Goal: Task Accomplishment & Management: Manage account settings

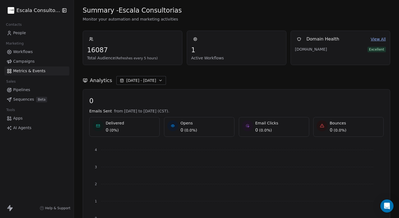
click at [41, 12] on html "Escala Consultorias Contacts People Marketing Workflows Campaigns Metrics & Eve…" at bounding box center [199, 109] width 399 height 218
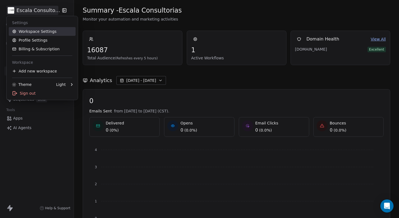
click at [37, 30] on link "Workspace Settings" at bounding box center [42, 31] width 67 height 9
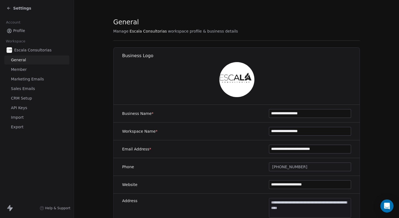
click at [34, 61] on link "General" at bounding box center [36, 60] width 65 height 9
click at [23, 97] on span "CRM Setup" at bounding box center [21, 98] width 21 height 6
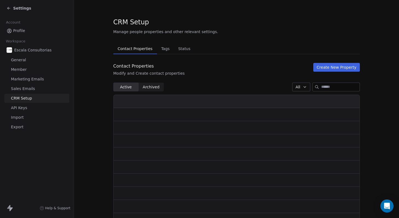
click at [7, 7] on icon at bounding box center [9, 8] width 4 height 4
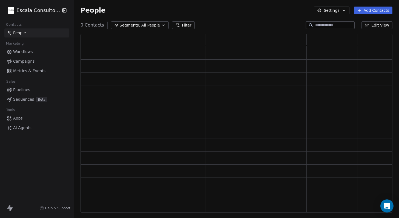
scroll to position [175, 307]
click at [63, 10] on icon "button" at bounding box center [64, 10] width 5 height 5
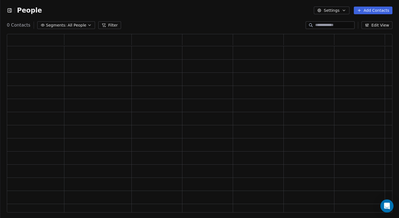
scroll to position [4, 4]
click at [9, 10] on icon "button" at bounding box center [9, 10] width 5 height 5
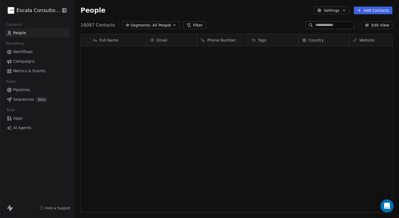
scroll to position [188, 321]
click at [10, 208] on icon at bounding box center [8, 207] width 3 height 4
click at [326, 11] on button "Settings" at bounding box center [330, 11] width 35 height 8
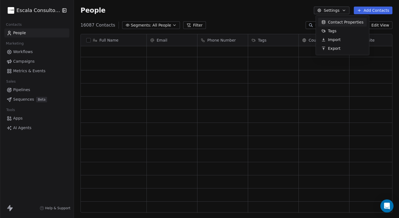
click at [24, 99] on html "Escala Consultorias Contacts People Marketing Workflows Campaigns Metrics & Eve…" at bounding box center [199, 109] width 399 height 218
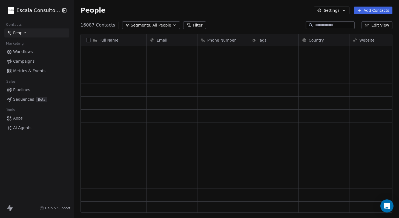
click at [22, 51] on span "Workflows" at bounding box center [23, 52] width 20 height 6
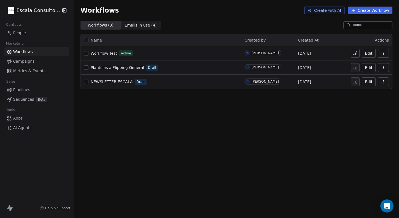
click at [16, 30] on span "People" at bounding box center [19, 33] width 13 height 6
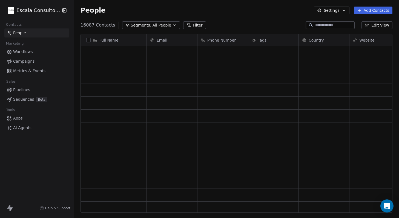
scroll to position [188, 321]
click at [16, 51] on span "Workflows" at bounding box center [23, 52] width 20 height 6
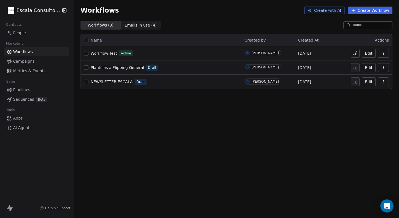
click at [17, 60] on span "Campaigns" at bounding box center [23, 62] width 21 height 6
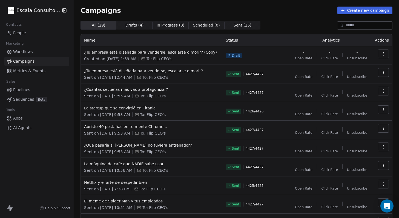
click at [21, 99] on span "Sequences" at bounding box center [23, 100] width 21 height 6
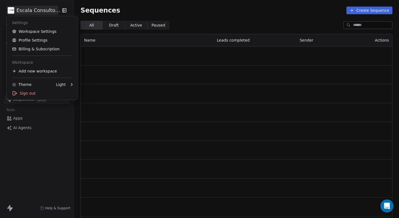
click at [41, 11] on html "Escala Consultorias Contacts People Marketing Workflows Campaigns Metrics & Eve…" at bounding box center [199, 109] width 399 height 218
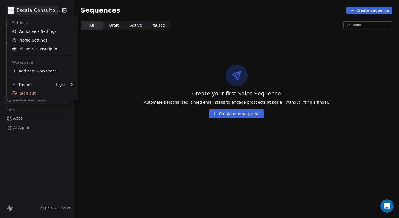
click at [41, 11] on html "Escala Consultorias Contacts People Marketing Workflows Campaigns Metrics & Eve…" at bounding box center [199, 109] width 399 height 218
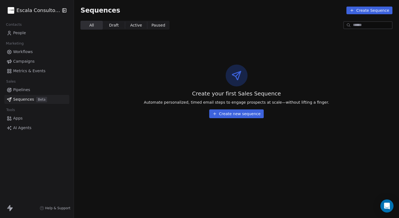
click at [41, 11] on html "Escala Consultorias Contacts People Marketing Workflows Campaigns Metrics & Eve…" at bounding box center [199, 109] width 399 height 218
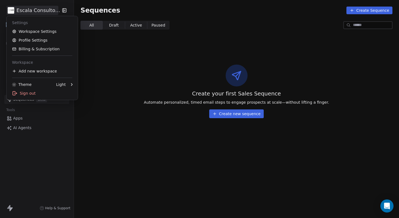
click at [41, 11] on html "Escala Consultorias Contacts People Marketing Workflows Campaigns Metrics & Eve…" at bounding box center [199, 109] width 399 height 218
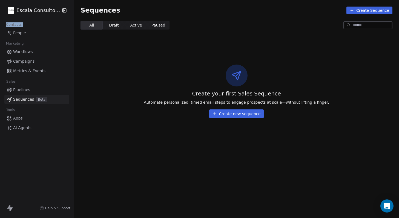
click at [41, 11] on html "Escala Consultorias Contacts People Marketing Workflows Campaigns Metrics & Eve…" at bounding box center [199, 114] width 399 height 228
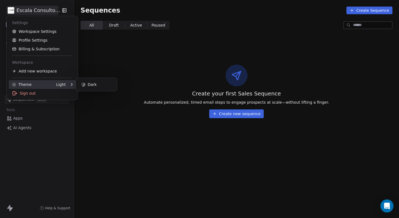
click at [37, 83] on div "Theme Light" at bounding box center [39, 84] width 54 height 5
click at [82, 81] on div "Dark" at bounding box center [96, 84] width 37 height 9
click at [68, 82] on div "Theme Dark" at bounding box center [42, 84] width 67 height 9
click at [87, 83] on div "Light" at bounding box center [96, 84] width 37 height 9
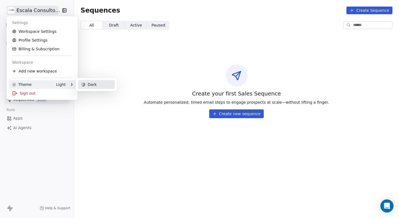
click at [88, 82] on div "Dark" at bounding box center [96, 84] width 37 height 9
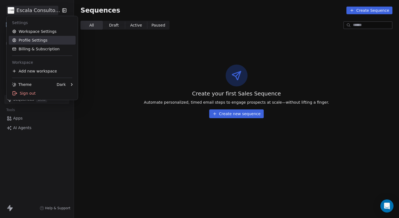
click at [45, 40] on link "Profile Settings" at bounding box center [42, 40] width 67 height 9
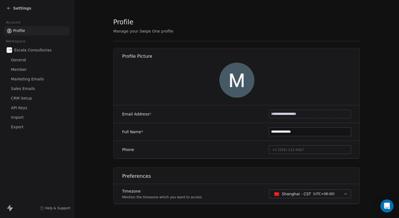
click at [40, 57] on link "General" at bounding box center [36, 60] width 65 height 9
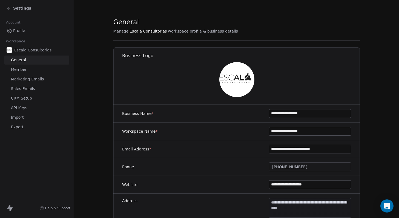
click at [34, 68] on link "Member" at bounding box center [36, 69] width 65 height 9
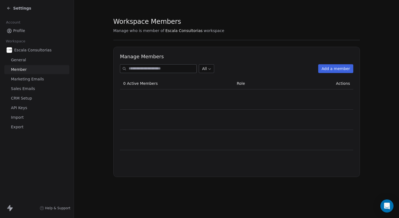
click at [34, 77] on span "Marketing Emails" at bounding box center [27, 79] width 33 height 6
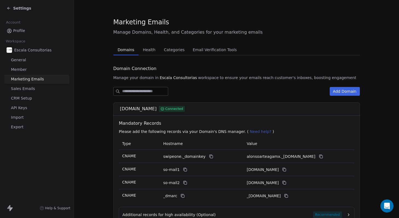
click at [28, 89] on span "Sales Emails" at bounding box center [23, 89] width 24 height 6
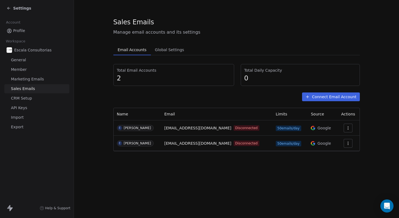
click at [25, 102] on link "CRM Setup" at bounding box center [36, 98] width 65 height 9
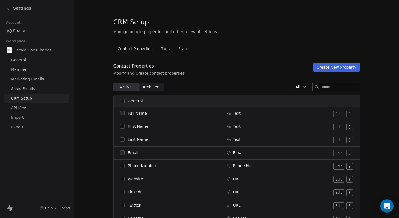
click at [25, 90] on span "Sales Emails" at bounding box center [23, 89] width 24 height 6
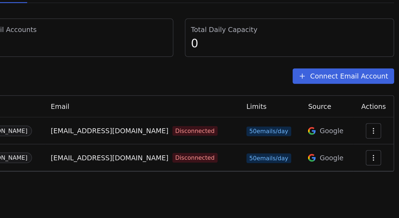
click at [294, 129] on span "50 emails/day" at bounding box center [287, 128] width 25 height 5
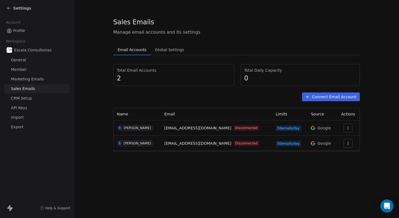
click at [36, 79] on span "Marketing Emails" at bounding box center [27, 79] width 33 height 6
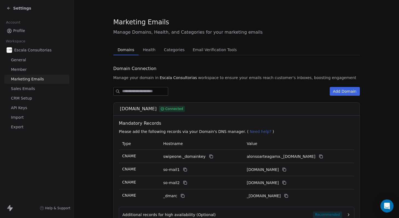
click at [30, 99] on span "CRM Setup" at bounding box center [21, 98] width 21 height 6
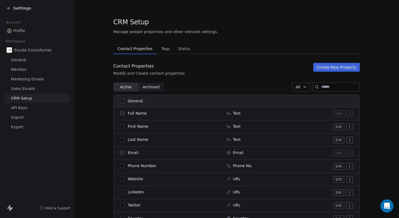
click at [26, 106] on span "API Keys" at bounding box center [19, 108] width 16 height 6
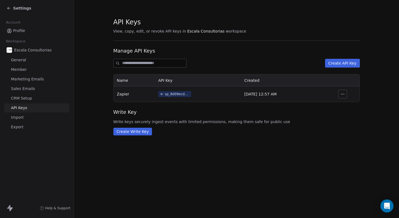
click at [23, 30] on span "Profile" at bounding box center [19, 31] width 12 height 6
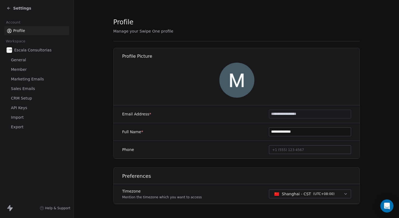
click at [25, 8] on span "Settings" at bounding box center [22, 7] width 18 height 5
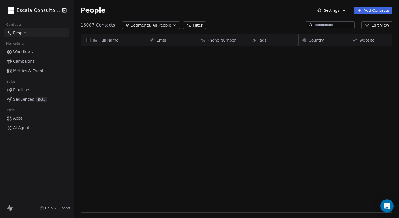
scroll to position [188, 321]
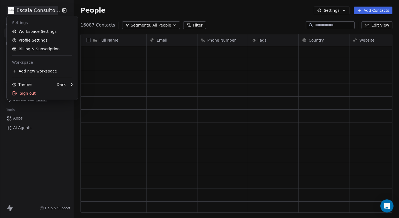
click at [27, 9] on html "Escala Consultorias Contacts People Marketing Workflows Campaigns Metrics & Eve…" at bounding box center [199, 109] width 399 height 218
click at [30, 69] on div "Add new workspace" at bounding box center [42, 71] width 67 height 9
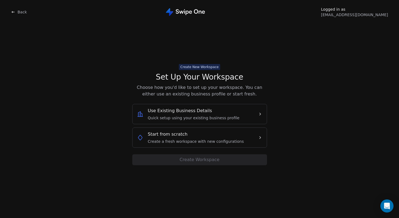
click at [220, 114] on div "Use Existing Business Details Quick setup using your existing business profile" at bounding box center [194, 113] width 92 height 13
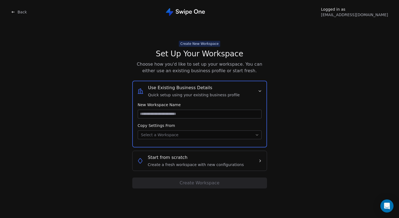
click at [19, 13] on span "Back" at bounding box center [22, 11] width 9 height 5
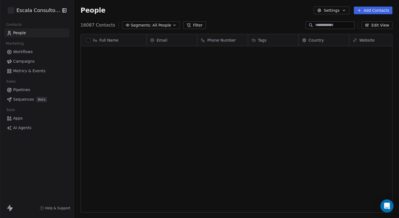
scroll to position [188, 321]
click at [51, 11] on html "Escala Consultorias Contacts People Marketing Workflows Campaigns Metrics & Eve…" at bounding box center [199, 109] width 399 height 218
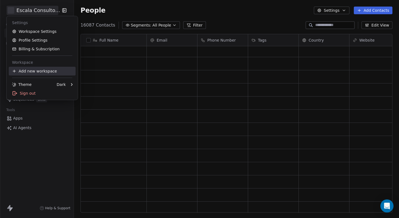
click at [29, 71] on div "Add new workspace" at bounding box center [42, 71] width 67 height 9
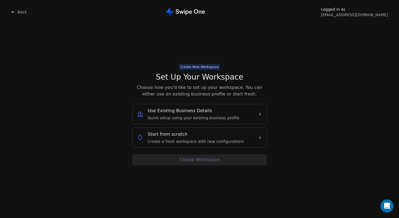
click at [161, 137] on span "Start from scratch" at bounding box center [168, 134] width 40 height 7
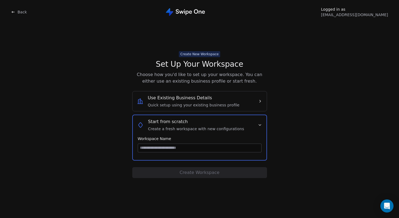
click at [167, 149] on input at bounding box center [199, 148] width 123 height 8
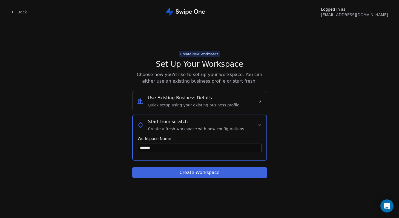
type input "*******"
click at [176, 172] on button "Create Workspace" at bounding box center [199, 172] width 135 height 11
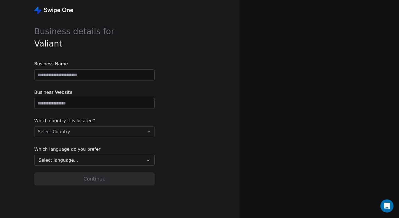
click at [112, 77] on input at bounding box center [94, 75] width 120 height 10
type input "*******"
click at [109, 97] on div "Business Website" at bounding box center [94, 99] width 120 height 20
click at [107, 102] on input "url" at bounding box center [94, 103] width 120 height 10
click at [61, 103] on input "url" at bounding box center [94, 103] width 120 height 10
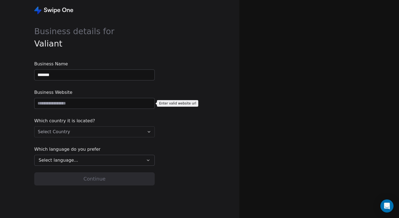
paste input "**********"
type input "**********"
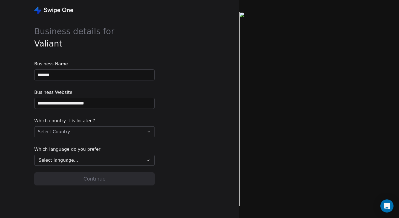
click at [22, 124] on div "**********" at bounding box center [119, 109] width 239 height 218
click at [44, 127] on html "**********" at bounding box center [199, 109] width 399 height 218
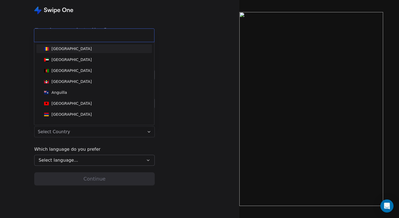
type input "*"
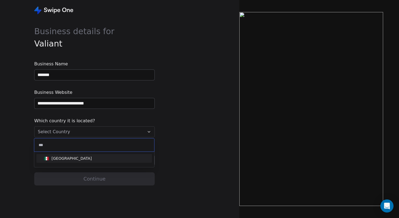
type input "***"
click at [45, 157] on div "Suggestions" at bounding box center [46, 159] width 5 height 4
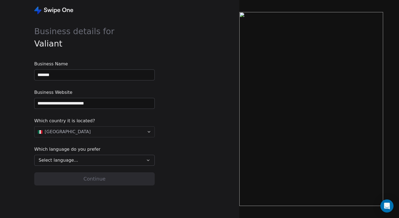
click at [51, 160] on span "Select language..." at bounding box center [58, 160] width 39 height 7
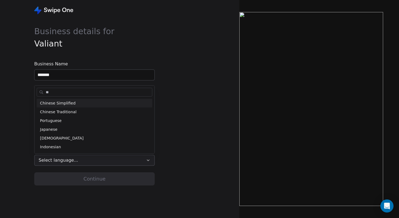
type input "*"
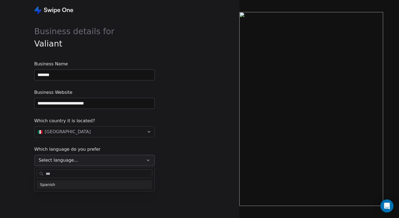
type input "***"
click at [49, 184] on span "Spanish" at bounding box center [47, 185] width 15 height 6
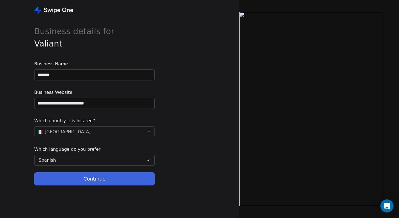
click at [70, 178] on button "Continue" at bounding box center [94, 178] width 120 height 13
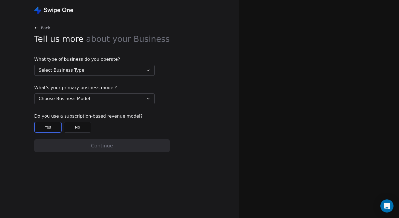
click at [50, 128] on button "Yes" at bounding box center [47, 127] width 27 height 11
click at [75, 129] on button "No" at bounding box center [77, 127] width 27 height 11
click at [49, 128] on button "Yes" at bounding box center [47, 127] width 27 height 11
click at [60, 70] on span "Select Business Type" at bounding box center [62, 70] width 46 height 7
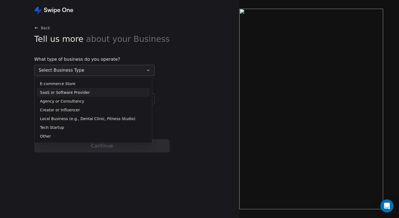
click at [83, 92] on span "SaaS or Software Provider" at bounding box center [65, 93] width 50 height 6
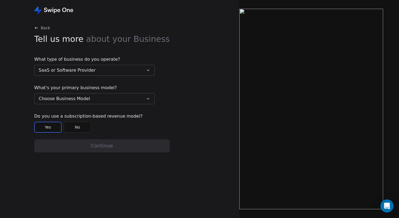
click at [76, 97] on span "Choose Business Model" at bounding box center [64, 98] width 51 height 7
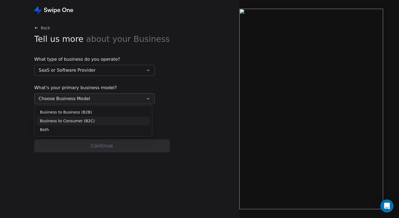
click at [79, 121] on span "Business to Consumer (B2C)" at bounding box center [67, 121] width 55 height 6
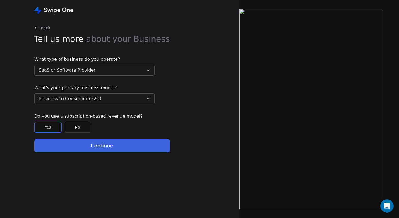
click at [80, 100] on span "Business to Consumer (B2C)" at bounding box center [70, 98] width 62 height 7
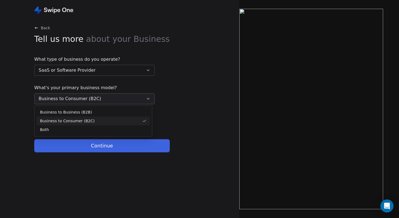
click at [74, 120] on span "Business to Consumer (B2C)" at bounding box center [67, 121] width 55 height 6
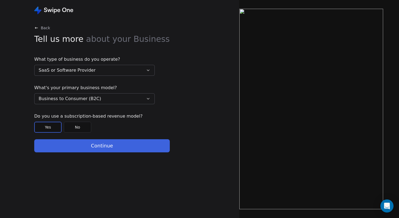
click at [61, 145] on button "Continue" at bounding box center [101, 145] width 135 height 13
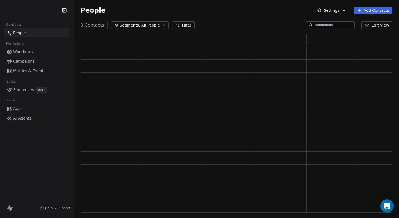
scroll to position [175, 307]
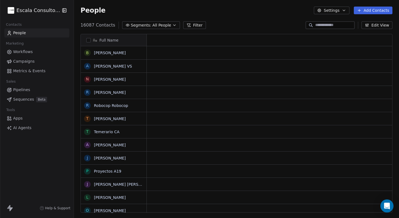
scroll to position [4, 4]
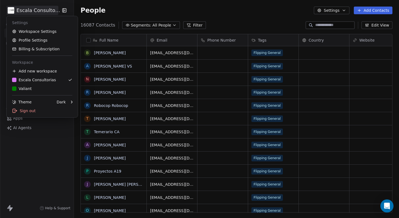
click at [37, 9] on html "Escala Consultorias Contacts People Marketing Workflows Campaigns Metrics & Eve…" at bounding box center [199, 109] width 399 height 218
click at [39, 88] on div "V Valiant" at bounding box center [42, 88] width 60 height 5
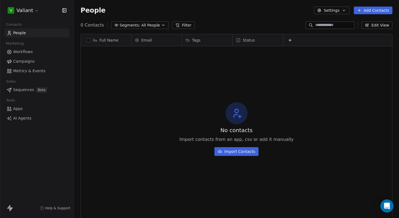
scroll to position [188, 321]
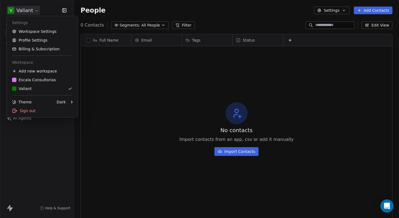
click at [22, 11] on html "V Valiant Contacts People Marketing Workflows Campaigns Metrics & Events Sales …" at bounding box center [199, 109] width 399 height 218
click at [27, 31] on link "Workspace Settings" at bounding box center [42, 31] width 67 height 9
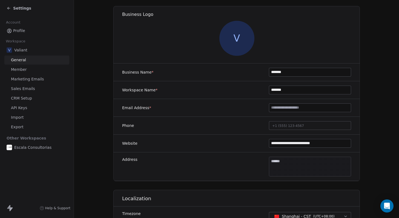
scroll to position [46, 0]
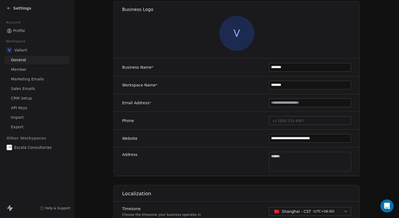
click at [284, 103] on input at bounding box center [310, 103] width 82 height 8
type input "*"
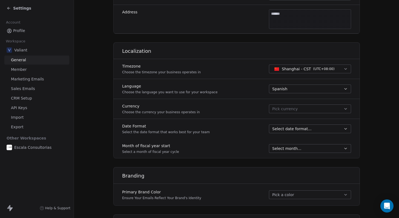
scroll to position [187, 0]
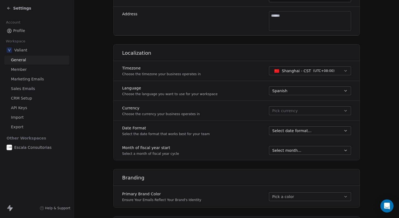
type input "*******"
click at [23, 105] on span "API Keys" at bounding box center [19, 108] width 16 height 6
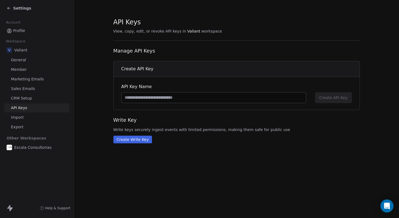
click at [154, 100] on input at bounding box center [213, 97] width 184 height 10
click at [187, 31] on span "Valiant" at bounding box center [193, 30] width 13 height 5
click at [206, 33] on span "View, copy, edit, or revoke API keys in Valiant workspace" at bounding box center [236, 30] width 246 height 5
click at [139, 102] on input at bounding box center [213, 97] width 184 height 10
click at [24, 61] on span "General" at bounding box center [18, 60] width 15 height 6
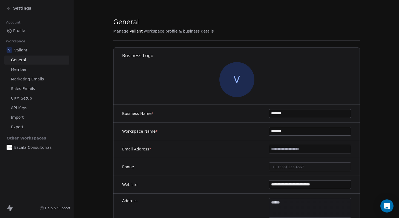
click at [25, 74] on div "V Valiant General Member Marketing Emails Sales Emails CRM Setup API Keys Impor…" at bounding box center [36, 88] width 65 height 86
click at [25, 79] on span "Marketing Emails" at bounding box center [27, 79] width 33 height 6
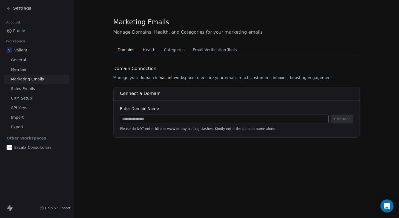
click at [139, 121] on input at bounding box center [224, 119] width 208 height 8
type input "**********"
click at [335, 119] on button "Connect" at bounding box center [341, 119] width 22 height 9
